Goal: Understand process/instructions

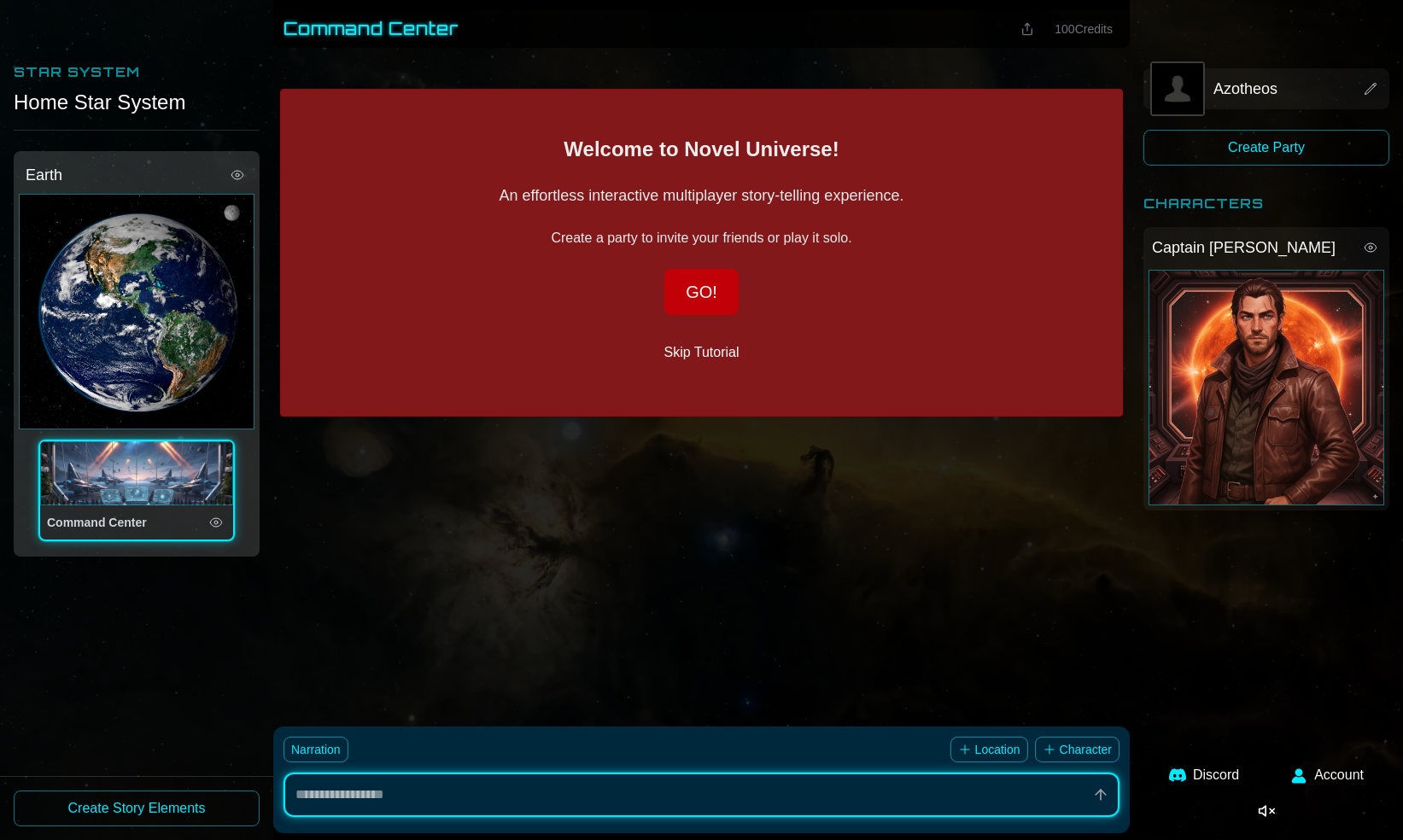
click at [691, 299] on button "GO!" at bounding box center [702, 292] width 74 height 46
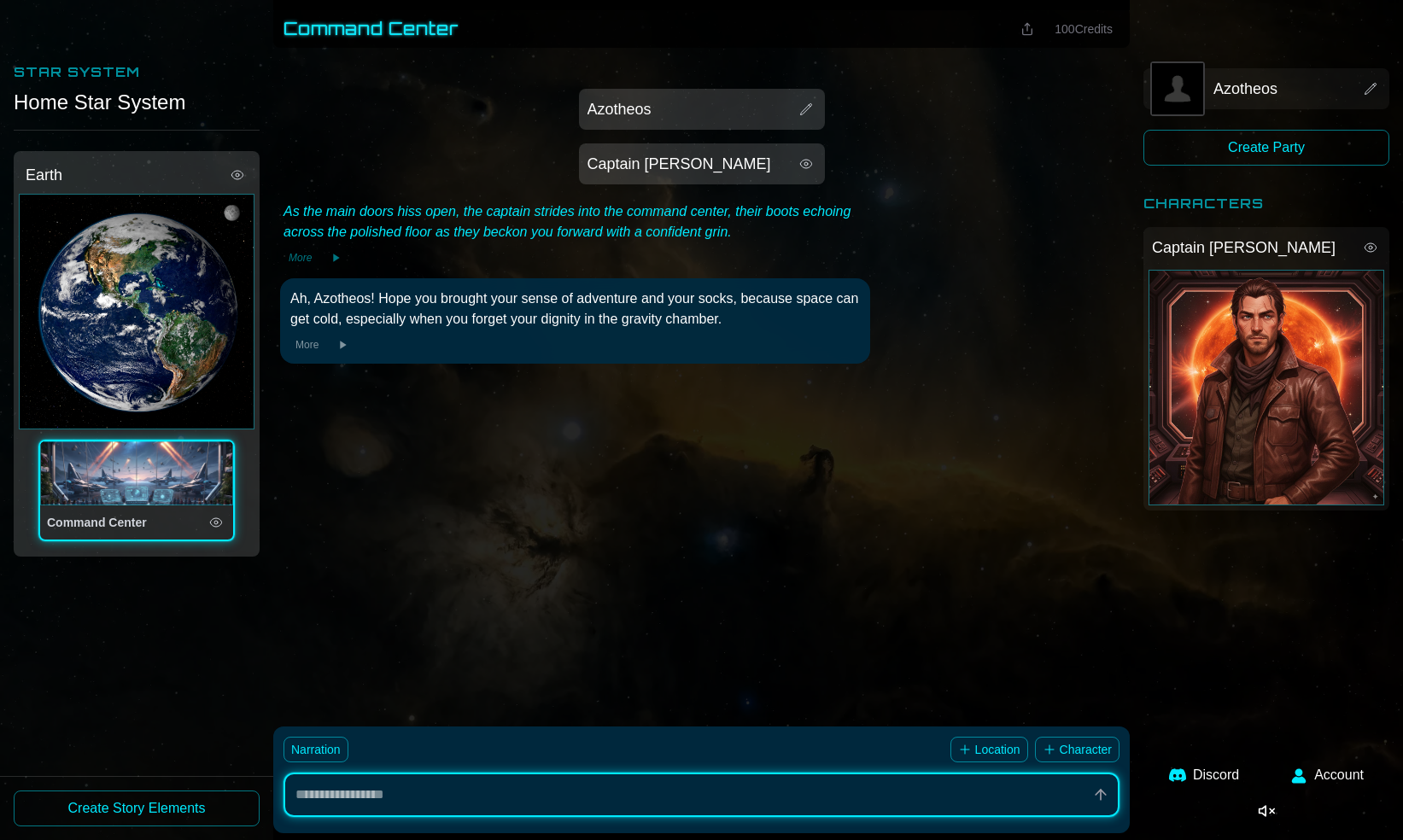
type textarea "*"
